Goal: Task Accomplishment & Management: Manage account settings

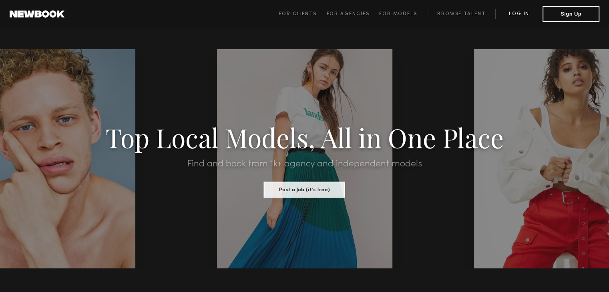
click at [521, 12] on link "Log in" at bounding box center [518, 14] width 47 height 10
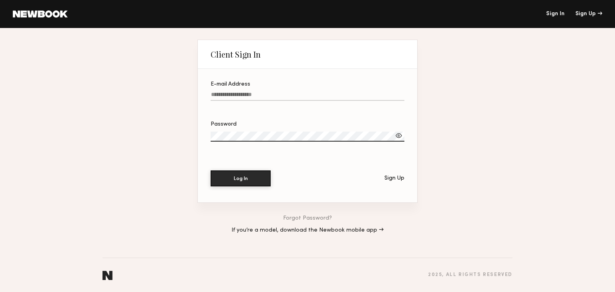
click at [275, 96] on input "E-mail Address" at bounding box center [307, 96] width 194 height 9
type input "**********"
click at [247, 176] on button "Log In" at bounding box center [240, 178] width 60 height 16
click at [400, 130] on label "Password" at bounding box center [307, 136] width 194 height 28
click at [396, 132] on div at bounding box center [398, 136] width 8 height 8
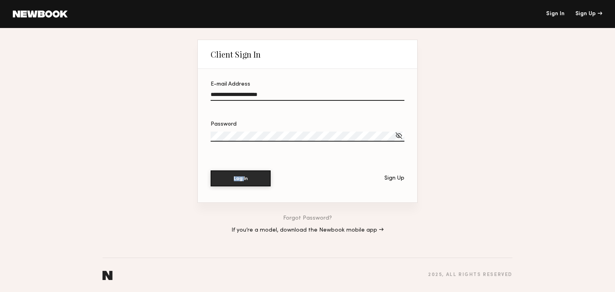
click at [396, 132] on div at bounding box center [398, 136] width 8 height 8
click at [399, 134] on div at bounding box center [398, 136] width 8 height 8
click at [214, 180] on button "Log In" at bounding box center [240, 178] width 60 height 16
click at [243, 176] on button "Log In" at bounding box center [240, 178] width 60 height 16
click at [245, 174] on button "Log In" at bounding box center [240, 178] width 60 height 16
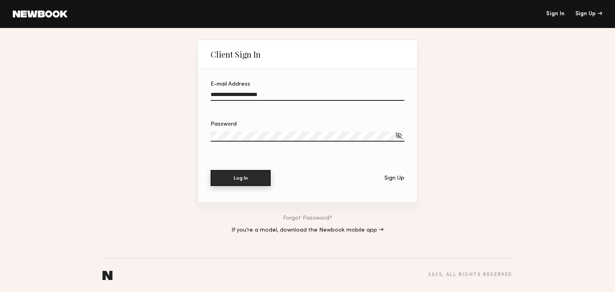
click at [249, 179] on button "Log In" at bounding box center [240, 178] width 60 height 16
click at [238, 174] on button "Log In" at bounding box center [240, 178] width 60 height 16
click at [245, 128] on label "Password" at bounding box center [307, 136] width 194 height 28
click at [244, 179] on button "Log In" at bounding box center [240, 178] width 60 height 16
click at [244, 176] on button "Log In" at bounding box center [240, 178] width 60 height 16
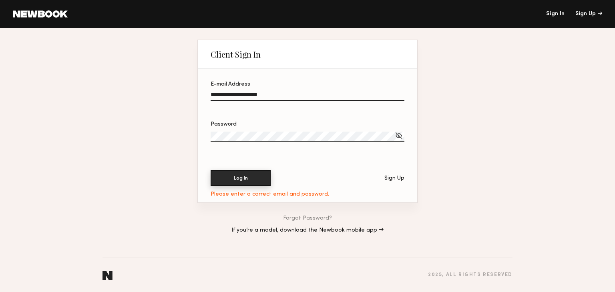
click at [253, 180] on button "Log In" at bounding box center [240, 178] width 60 height 16
click at [325, 196] on section "**********" at bounding box center [307, 135] width 219 height 133
click at [317, 216] on link "Forgot Password?" at bounding box center [307, 219] width 49 height 6
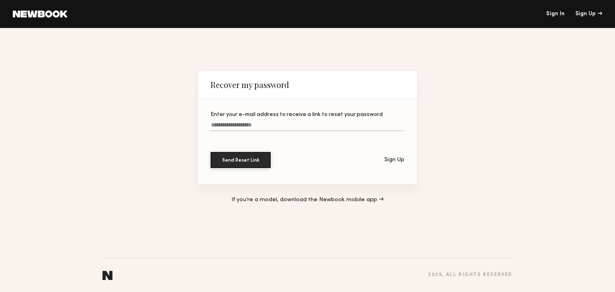
click at [290, 126] on input "Enter your e-mail address to receive a link to reset your password" at bounding box center [307, 126] width 194 height 9
type input "**********"
click at [231, 160] on button "Send Reset Link" at bounding box center [240, 160] width 60 height 16
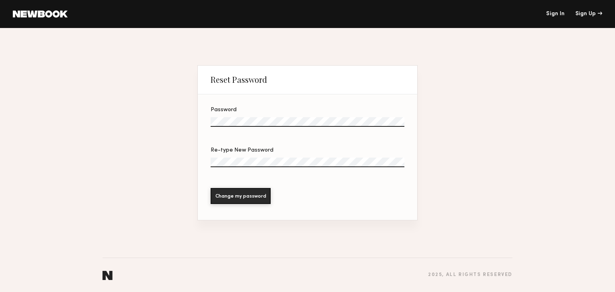
click at [244, 114] on label "Password" at bounding box center [307, 121] width 194 height 28
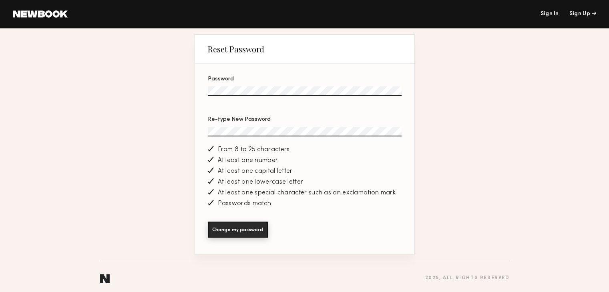
click at [245, 228] on button "Change my password" at bounding box center [238, 230] width 60 height 16
